Goal: Transaction & Acquisition: Purchase product/service

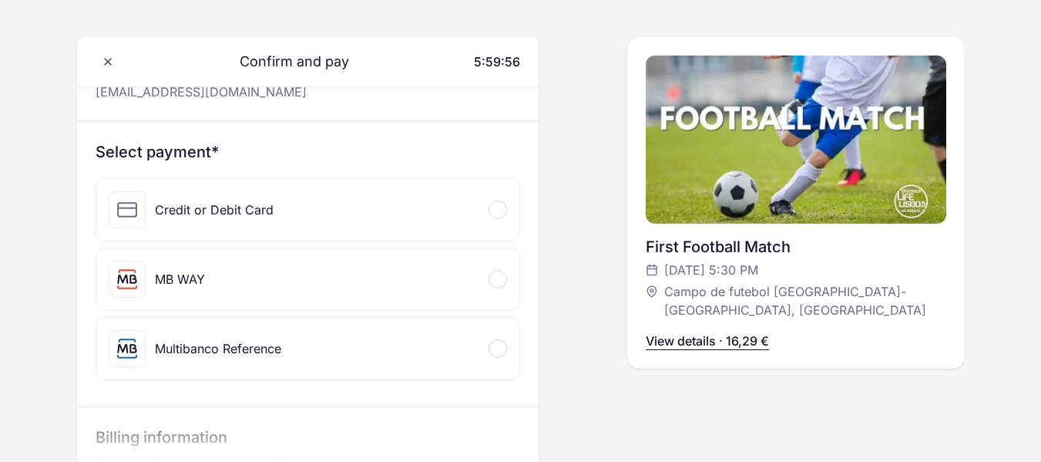
scroll to position [126, 0]
click at [510, 210] on div "Credit or Debit Card" at bounding box center [307, 209] width 423 height 62
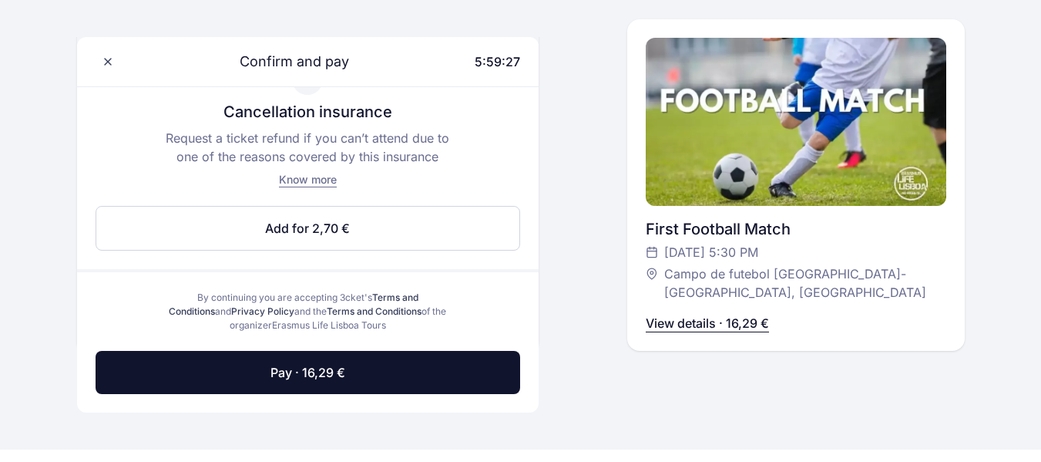
scroll to position [791, 0]
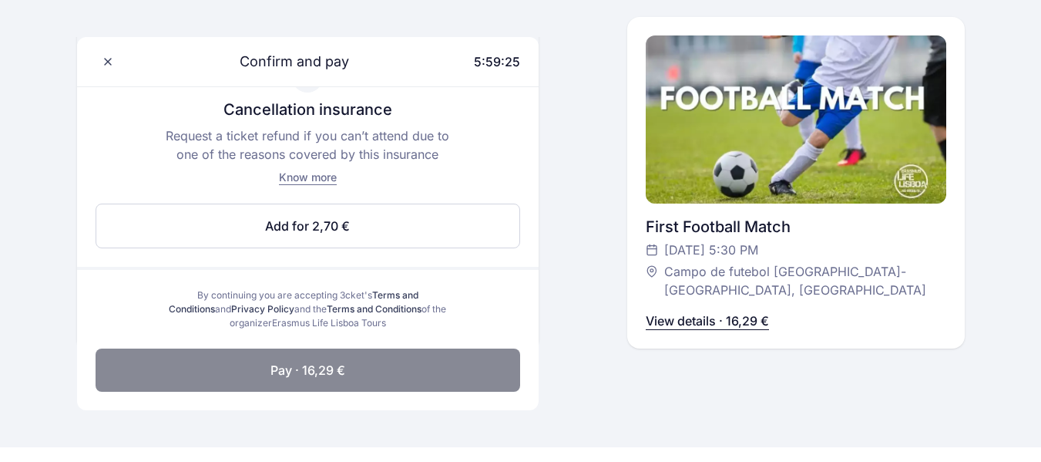
click at [479, 365] on button "Pay · 16,29 €" at bounding box center [308, 369] width 425 height 43
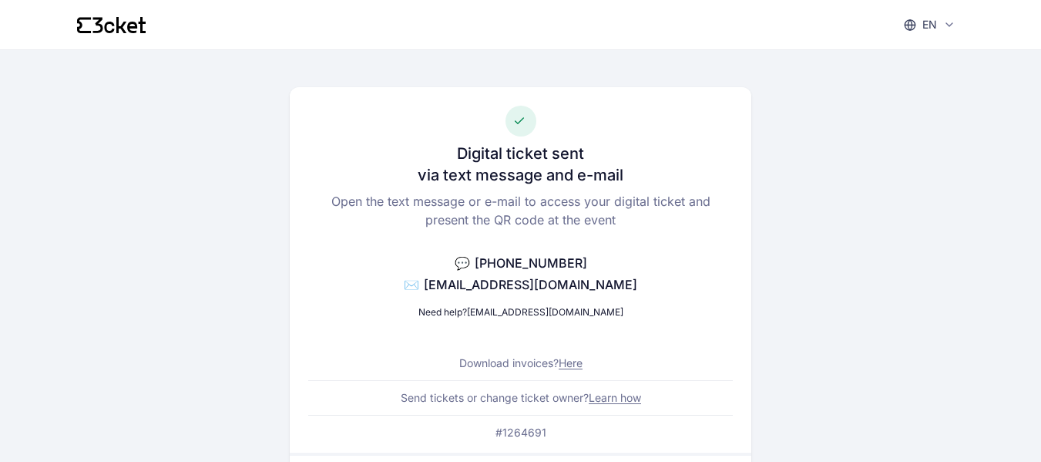
click at [120, 24] on icon at bounding box center [111, 25] width 69 height 16
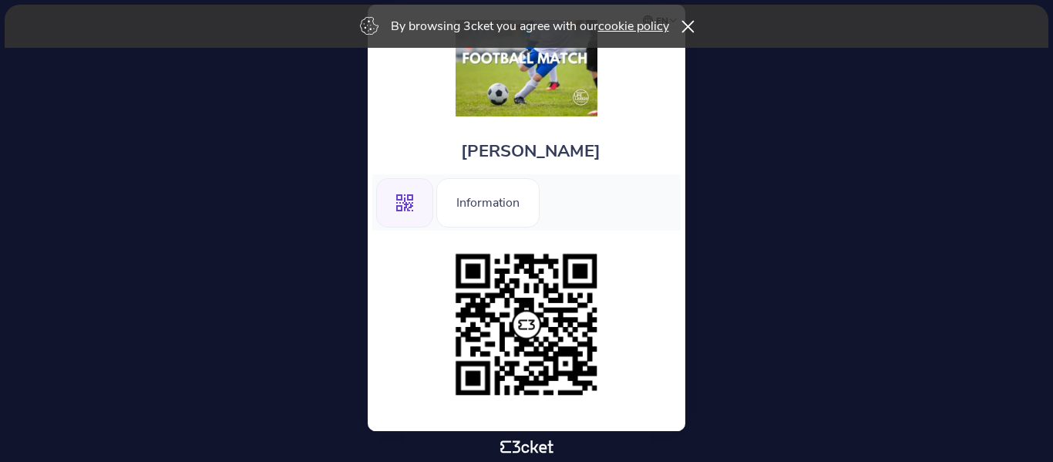
click at [689, 29] on icon at bounding box center [686, 26] width 13 height 12
